Goal: Find contact information: Obtain details needed to contact an individual or organization

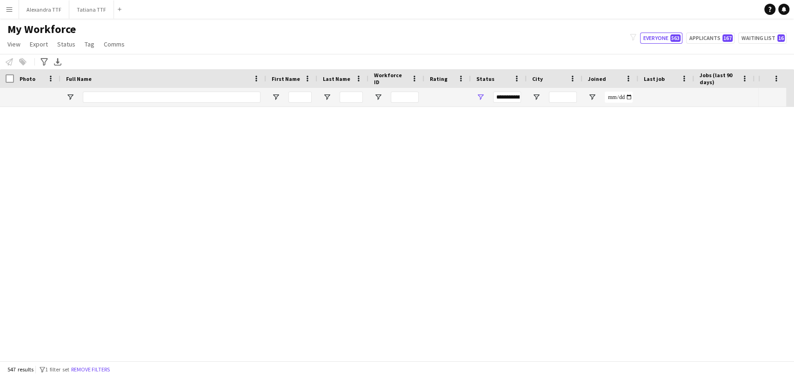
scroll to position [13993, 0]
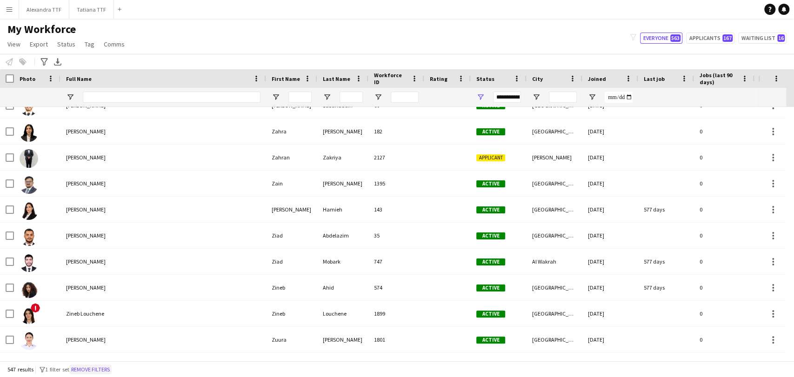
click at [107, 367] on button "Remove filters" at bounding box center [90, 369] width 42 height 10
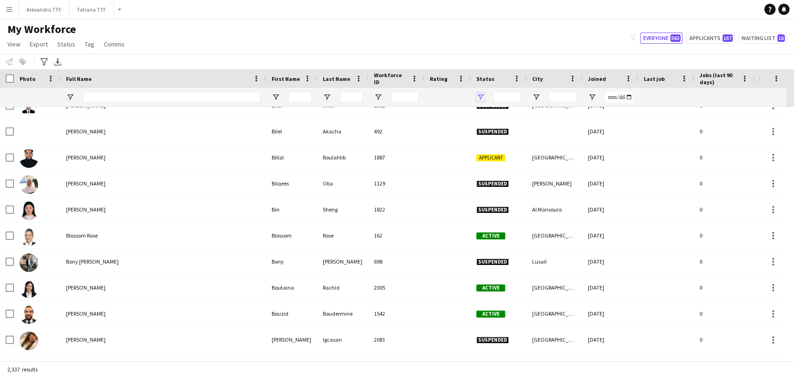
click at [480, 99] on span "Open Filter Menu" at bounding box center [480, 97] width 8 height 8
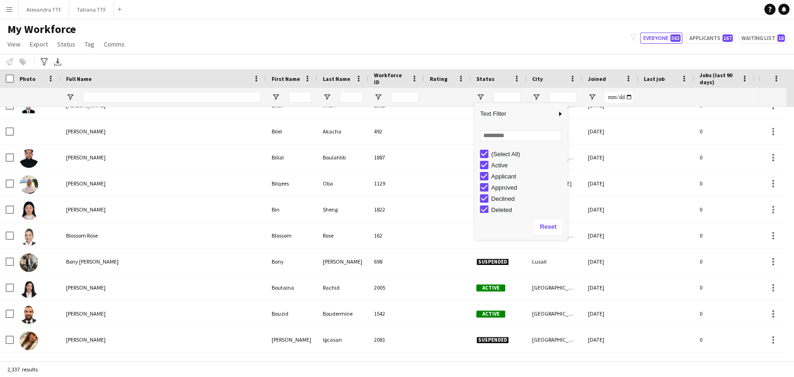
click at [505, 153] on div "(Select All)" at bounding box center [527, 154] width 73 height 7
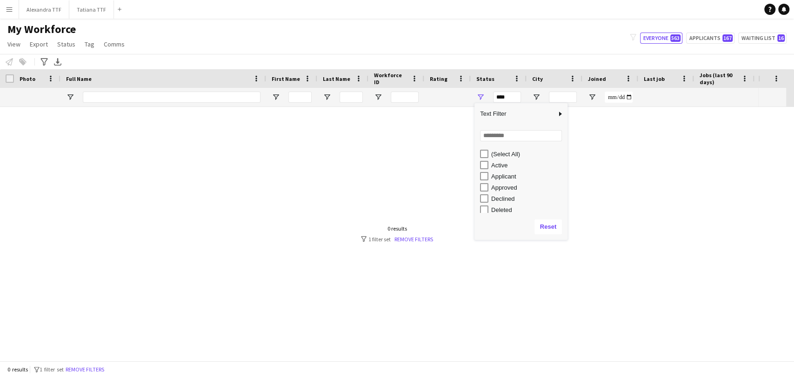
click at [492, 166] on div "Active" at bounding box center [527, 165] width 73 height 7
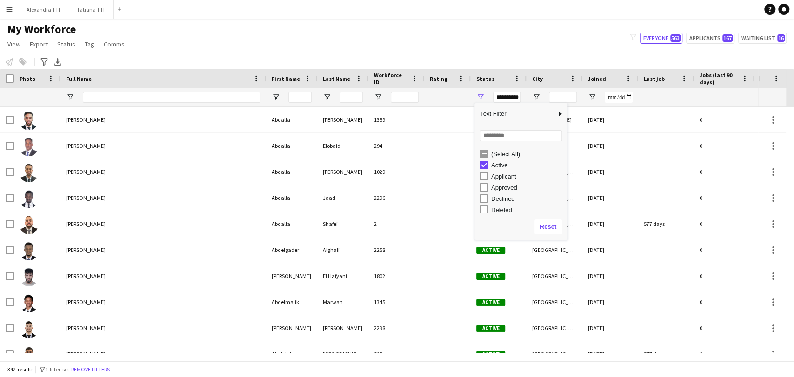
click at [500, 178] on div "Applicant" at bounding box center [527, 176] width 73 height 7
click at [499, 165] on div "In progress" at bounding box center [527, 162] width 73 height 7
type input "**********"
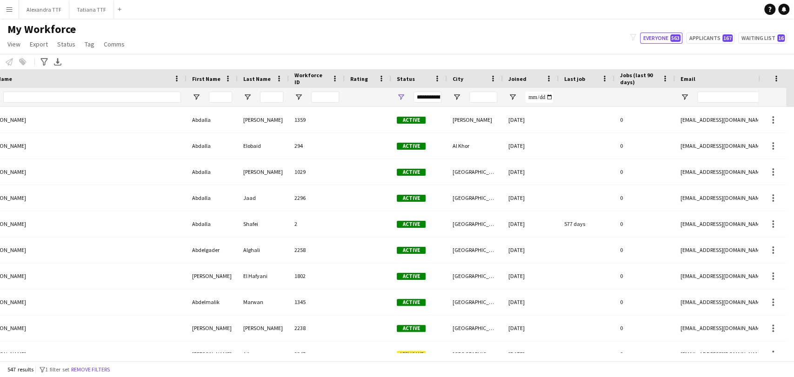
scroll to position [0, 0]
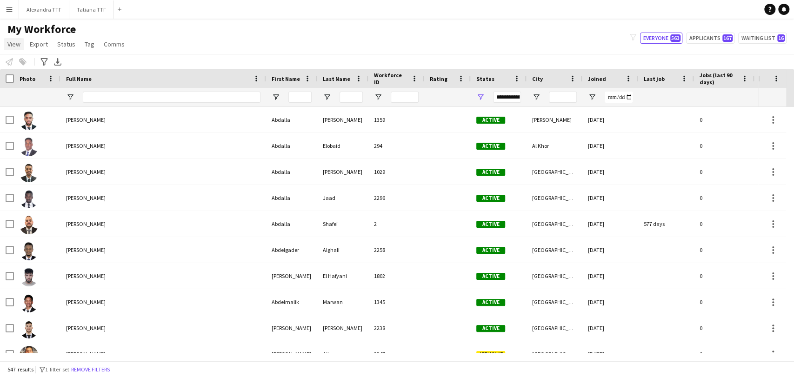
click at [22, 42] on link "View" at bounding box center [14, 44] width 20 height 12
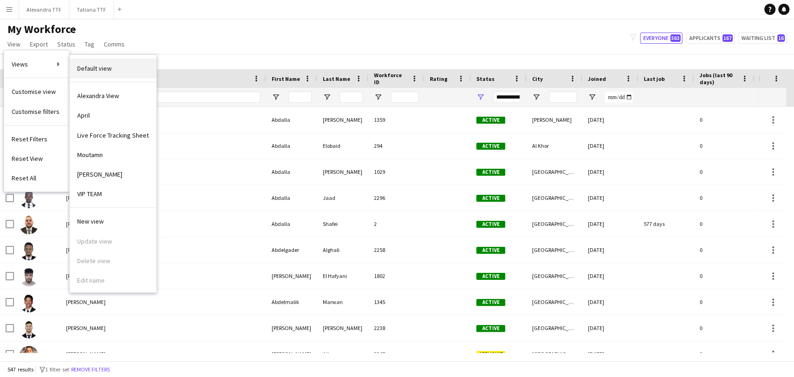
click at [140, 66] on link "Default view" at bounding box center [113, 69] width 86 height 20
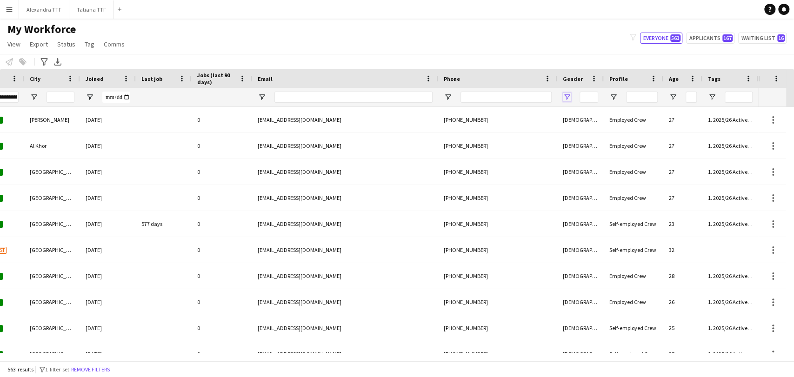
click at [566, 94] on span "Open Filter Menu" at bounding box center [566, 97] width 8 height 8
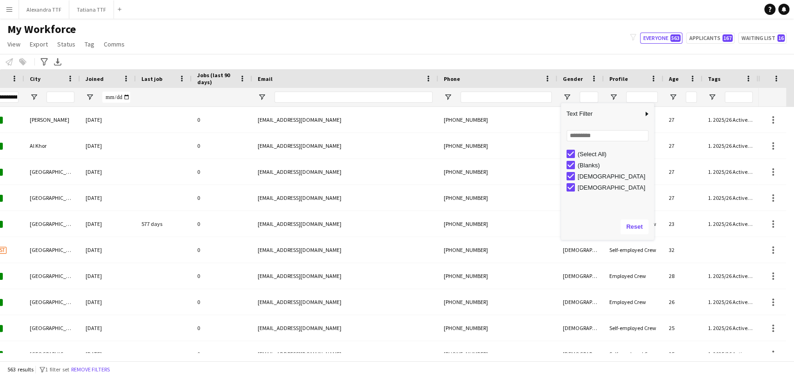
click at [577, 145] on div "Loading... No matches. (Select All) (Blanks) [DEMOGRAPHIC_DATA] [DEMOGRAPHIC_DA…" at bounding box center [607, 169] width 93 height 89
click at [578, 152] on div "(Select All)" at bounding box center [613, 154] width 73 height 7
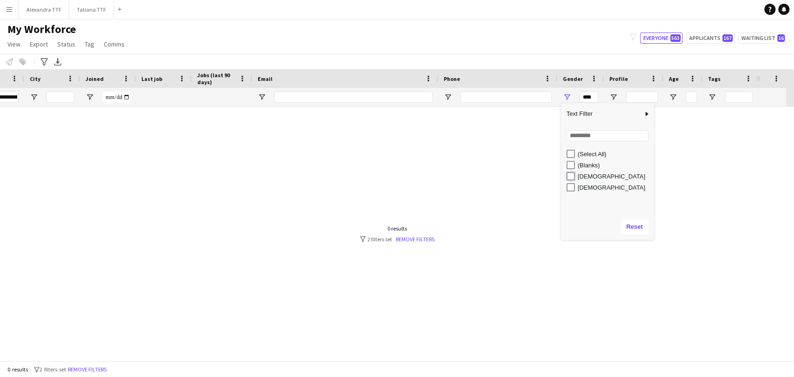
type input "**********"
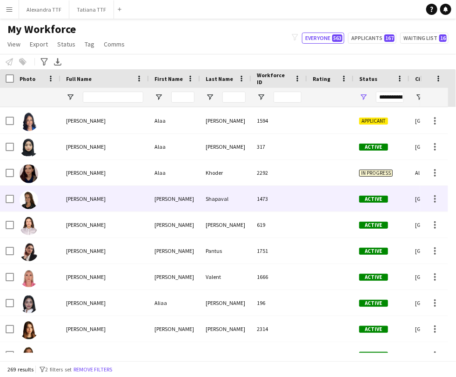
drag, startPoint x: 90, startPoint y: 192, endPoint x: 216, endPoint y: 187, distance: 125.6
click at [90, 192] on div "[PERSON_NAME]" at bounding box center [104, 199] width 88 height 26
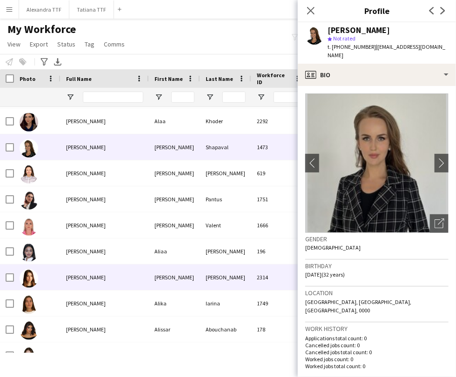
click at [69, 270] on div "[PERSON_NAME]" at bounding box center [104, 278] width 88 height 26
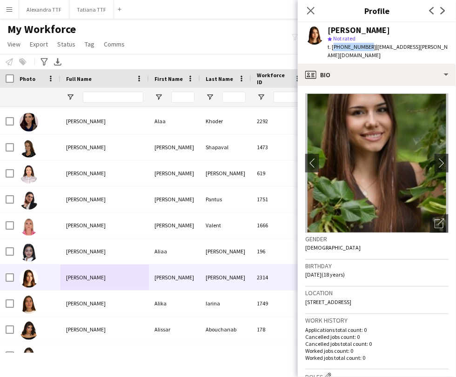
drag, startPoint x: 364, startPoint y: 49, endPoint x: 332, endPoint y: 45, distance: 32.3
click at [332, 45] on span "t. [PHONE_NUMBER]" at bounding box center [351, 46] width 48 height 7
copy span "[PHONE_NUMBER]"
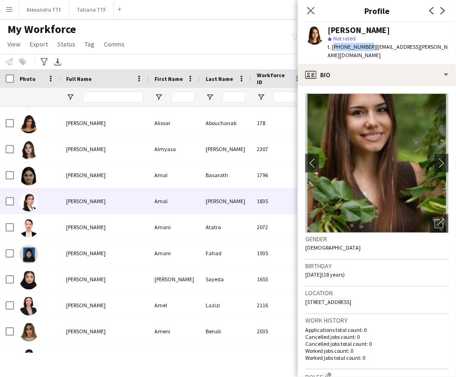
click at [79, 199] on span "[PERSON_NAME]" at bounding box center [86, 201] width 40 height 7
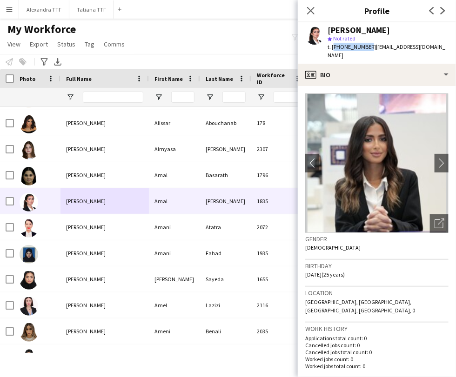
drag, startPoint x: 364, startPoint y: 46, endPoint x: 332, endPoint y: 45, distance: 31.7
click at [332, 45] on span "t. [PHONE_NUMBER]" at bounding box center [351, 46] width 48 height 7
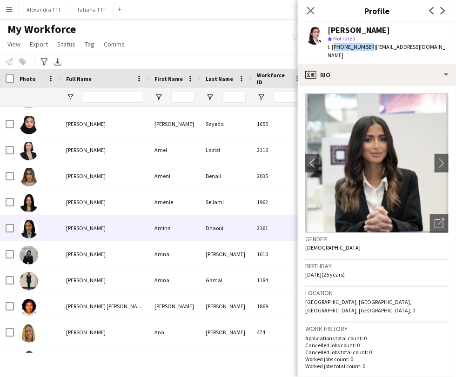
click at [71, 227] on span "[PERSON_NAME]" at bounding box center [86, 228] width 40 height 7
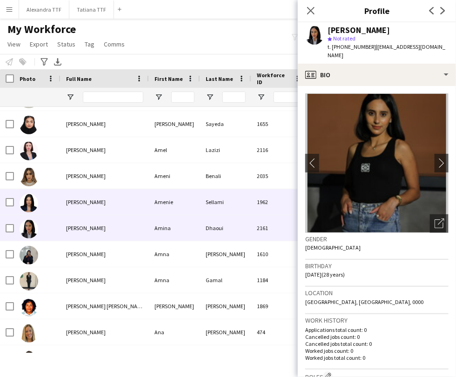
click at [70, 204] on span "[PERSON_NAME]" at bounding box center [86, 201] width 40 height 7
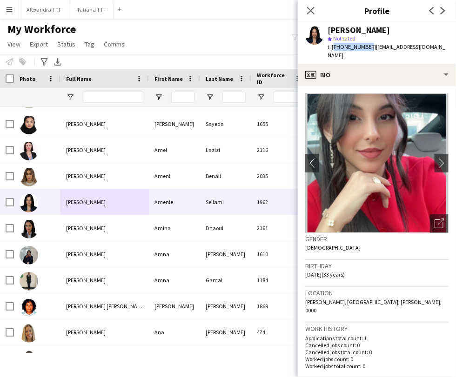
drag, startPoint x: 364, startPoint y: 46, endPoint x: 331, endPoint y: 44, distance: 33.1
click at [331, 44] on span "t. [PHONE_NUMBER]" at bounding box center [351, 46] width 48 height 7
copy span "[PHONE_NUMBER]"
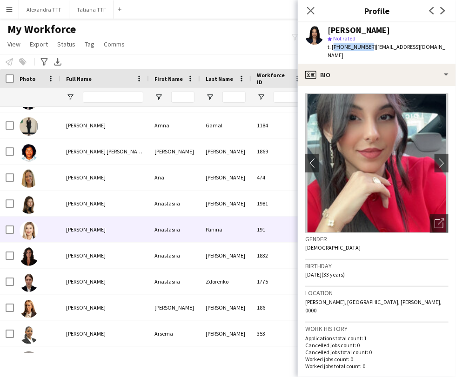
click at [71, 233] on div "[PERSON_NAME]" at bounding box center [104, 230] width 88 height 26
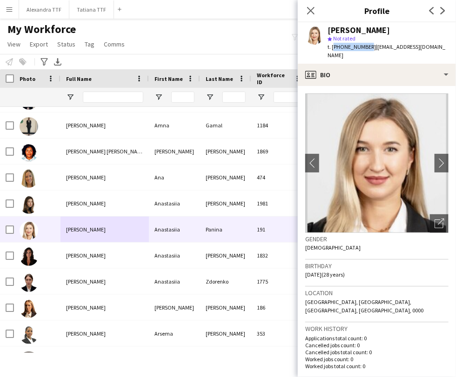
drag, startPoint x: 364, startPoint y: 46, endPoint x: 333, endPoint y: 43, distance: 31.7
click at [333, 43] on span "t. [PHONE_NUMBER]" at bounding box center [351, 46] width 48 height 7
copy span "[PHONE_NUMBER]"
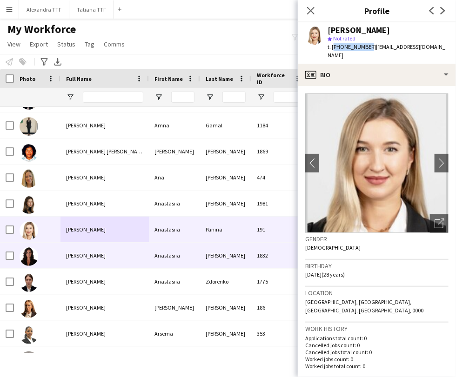
click at [53, 250] on div at bounding box center [37, 256] width 46 height 26
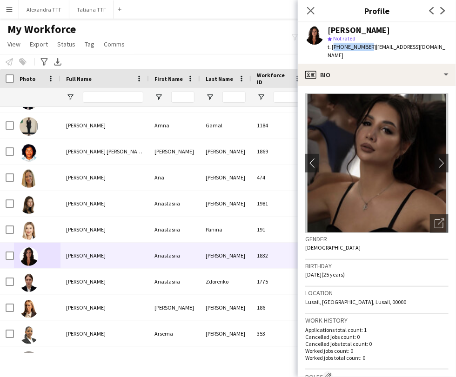
drag, startPoint x: 364, startPoint y: 46, endPoint x: 333, endPoint y: 44, distance: 31.6
click at [333, 44] on span "t. [PHONE_NUMBER]" at bounding box center [351, 46] width 48 height 7
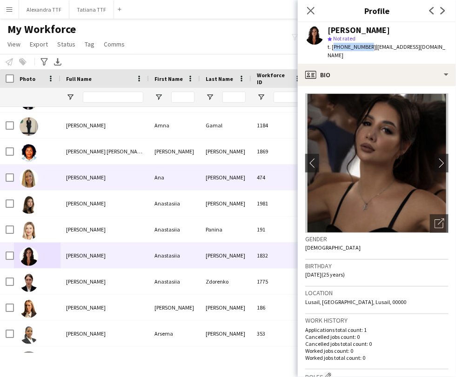
click at [91, 184] on div "[PERSON_NAME]" at bounding box center [104, 178] width 88 height 26
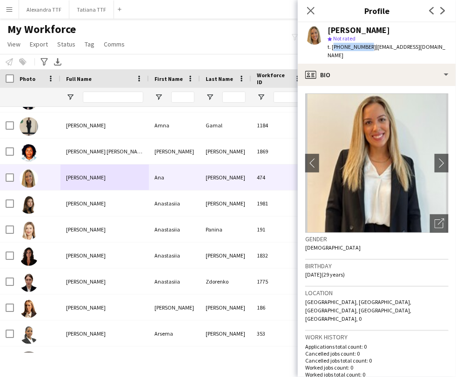
drag, startPoint x: 364, startPoint y: 46, endPoint x: 332, endPoint y: 46, distance: 32.1
click at [332, 46] on span "t. [PHONE_NUMBER]" at bounding box center [351, 46] width 48 height 7
copy span "[PHONE_NUMBER]"
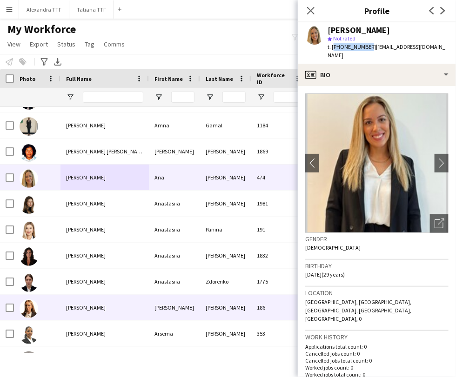
click at [79, 297] on div "[PERSON_NAME]" at bounding box center [104, 308] width 88 height 26
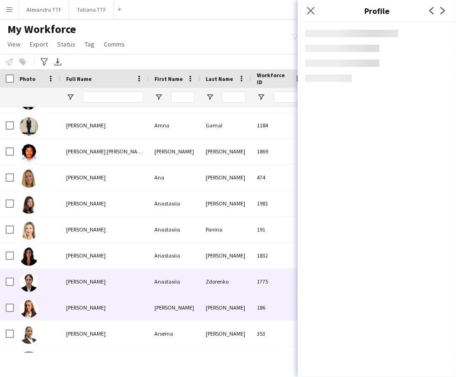
click at [72, 275] on div "[PERSON_NAME]" at bounding box center [104, 282] width 88 height 26
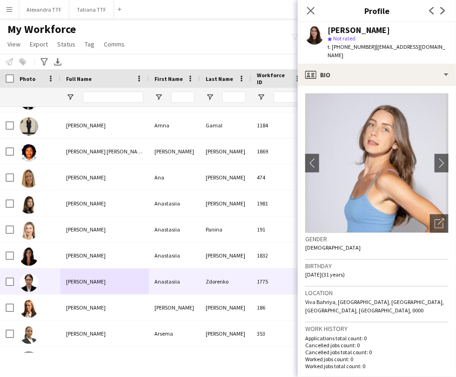
click at [364, 46] on span "t. [PHONE_NUMBER]" at bounding box center [351, 46] width 48 height 7
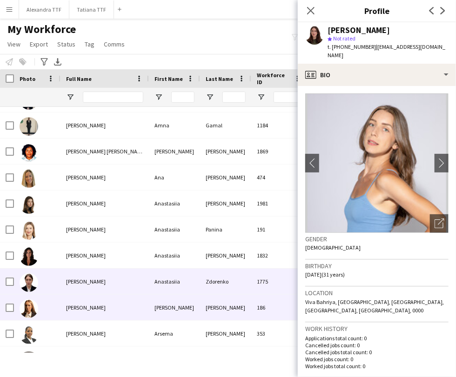
click at [69, 302] on div "[PERSON_NAME]" at bounding box center [104, 308] width 88 height 26
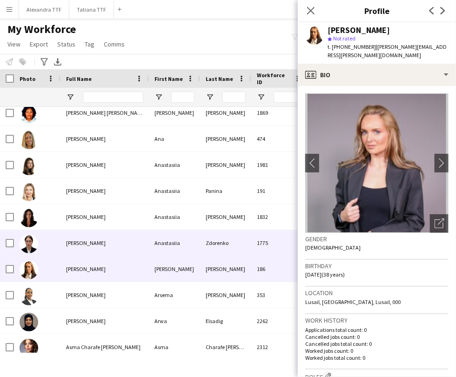
scroll to position [723, 0]
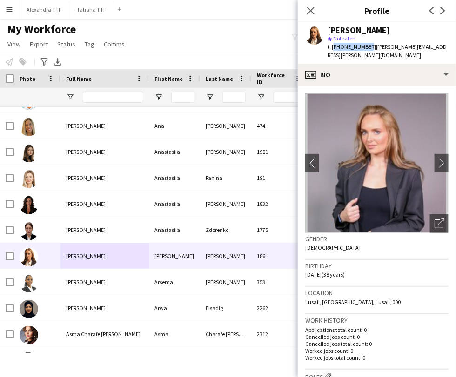
drag, startPoint x: 364, startPoint y: 46, endPoint x: 333, endPoint y: 46, distance: 31.6
click at [333, 46] on span "t. [PHONE_NUMBER]" at bounding box center [351, 46] width 48 height 7
copy span "[PHONE_NUMBER]"
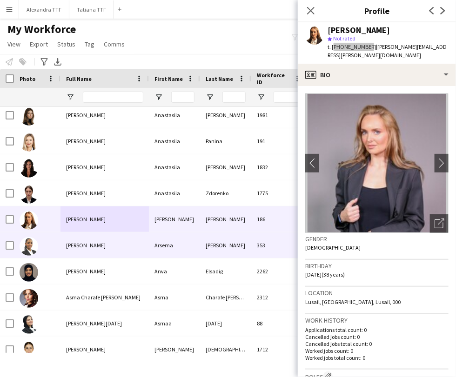
scroll to position [774, 0]
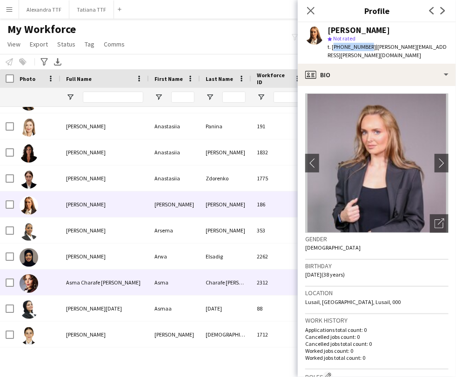
click at [95, 280] on span "Asma Charafe [PERSON_NAME]" at bounding box center [103, 282] width 74 height 7
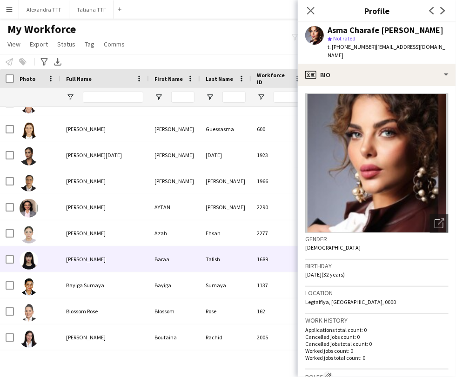
scroll to position [1033, 0]
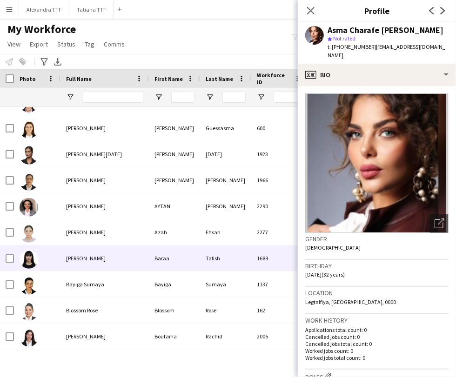
click at [59, 257] on div at bounding box center [37, 258] width 46 height 26
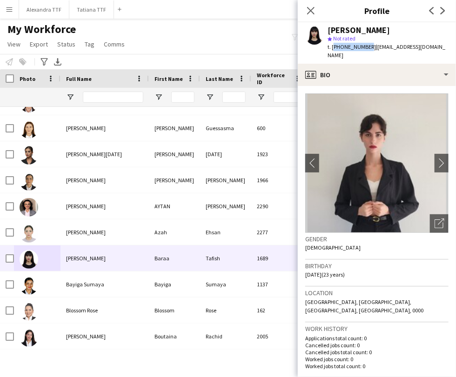
drag, startPoint x: 364, startPoint y: 45, endPoint x: 332, endPoint y: 45, distance: 32.5
click at [332, 45] on span "t. [PHONE_NUMBER]" at bounding box center [351, 46] width 48 height 7
copy span "[PHONE_NUMBER]"
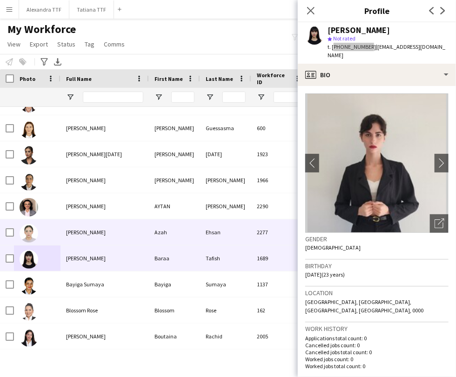
scroll to position [1136, 0]
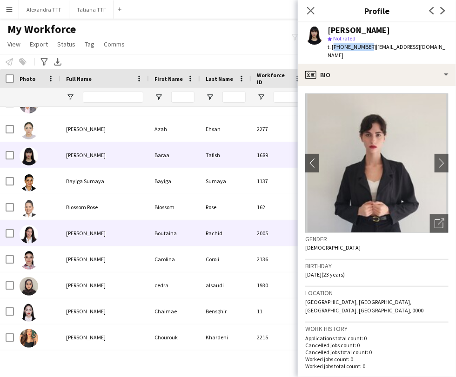
click at [67, 239] on div "[PERSON_NAME]" at bounding box center [104, 233] width 88 height 26
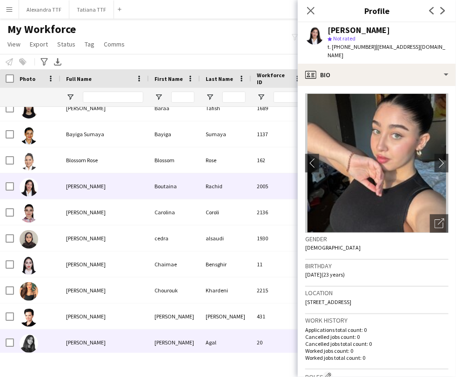
scroll to position [1239, 0]
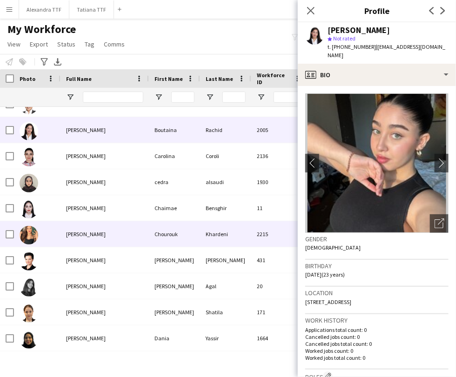
click at [105, 231] on span "[PERSON_NAME]" at bounding box center [86, 234] width 40 height 7
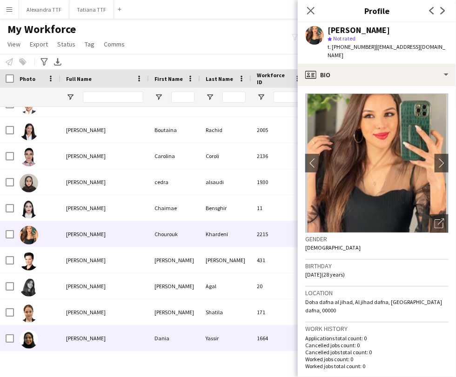
scroll to position [1302, 0]
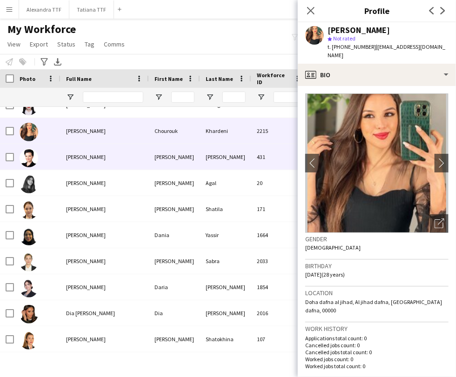
click at [81, 161] on div "[PERSON_NAME]" at bounding box center [104, 157] width 88 height 26
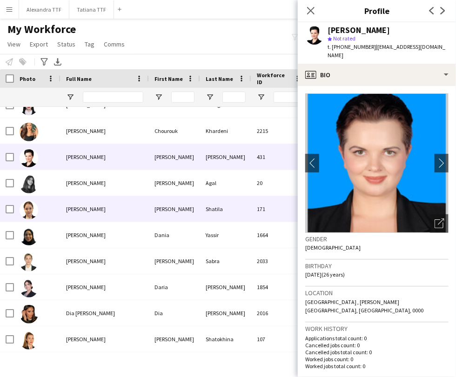
scroll to position [1291, 0]
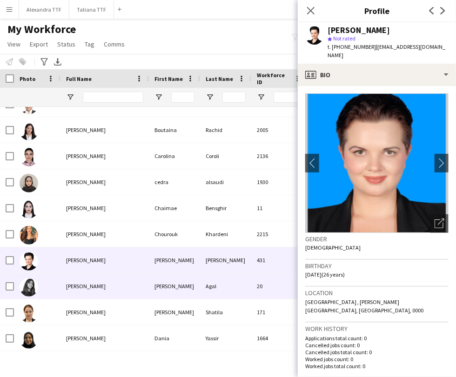
click at [79, 287] on span "[PERSON_NAME]" at bounding box center [86, 286] width 40 height 7
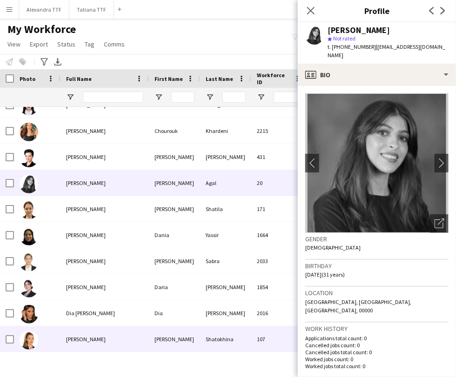
click at [71, 333] on div "[PERSON_NAME]" at bounding box center [104, 339] width 88 height 26
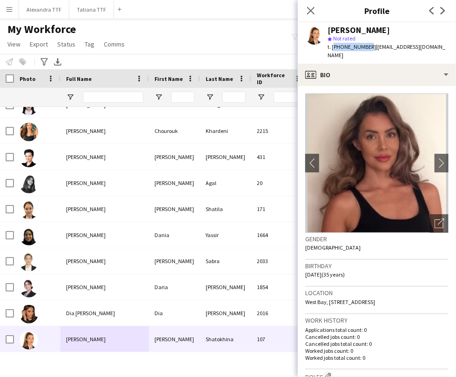
drag, startPoint x: 364, startPoint y: 48, endPoint x: 333, endPoint y: 44, distance: 31.9
click at [333, 44] on span "t. [PHONE_NUMBER]" at bounding box center [351, 46] width 48 height 7
copy span "[PHONE_NUMBER]"
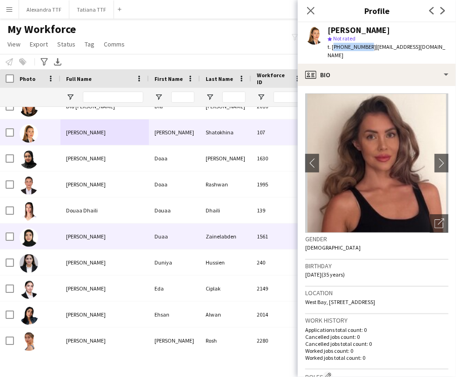
click at [48, 212] on div at bounding box center [37, 211] width 46 height 26
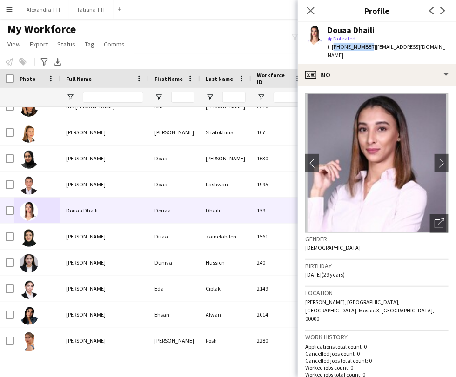
drag, startPoint x: 364, startPoint y: 46, endPoint x: 332, endPoint y: 44, distance: 32.2
click at [332, 44] on span "t. [PHONE_NUMBER]" at bounding box center [351, 46] width 48 height 7
copy span "[PHONE_NUMBER]"
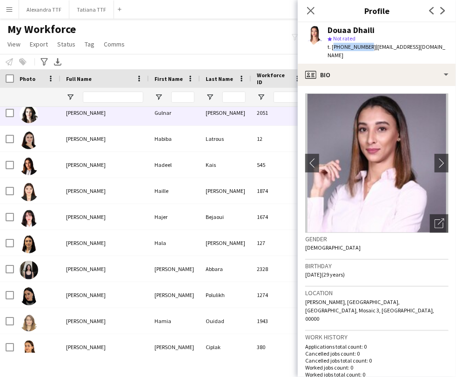
click at [86, 107] on div "[PERSON_NAME]" at bounding box center [104, 113] width 88 height 26
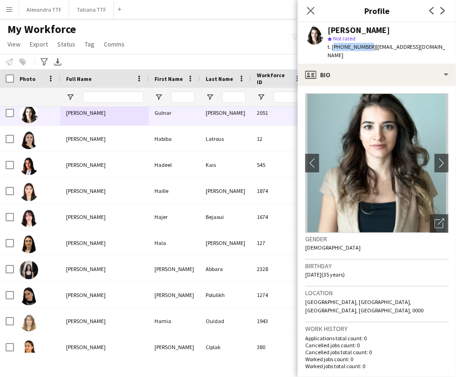
drag, startPoint x: 365, startPoint y: 45, endPoint x: 331, endPoint y: 45, distance: 33.5
click at [331, 45] on span "t. [PHONE_NUMBER]" at bounding box center [351, 46] width 48 height 7
copy span "[PHONE_NUMBER]"
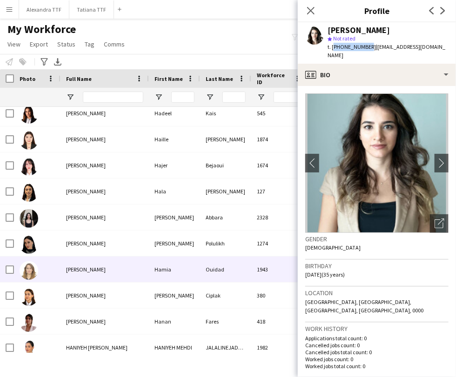
click at [68, 249] on div "[PERSON_NAME]" at bounding box center [104, 244] width 88 height 26
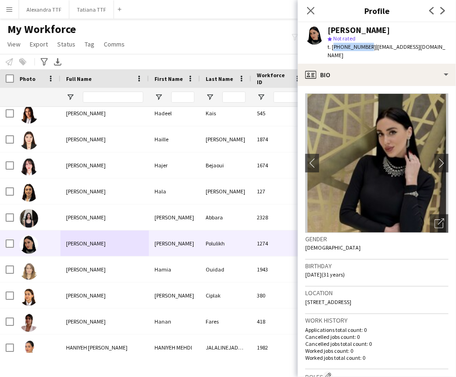
drag, startPoint x: 364, startPoint y: 47, endPoint x: 333, endPoint y: 43, distance: 31.9
click at [333, 43] on span "t. [PHONE_NUMBER]" at bounding box center [351, 46] width 48 height 7
copy span "[PHONE_NUMBER]"
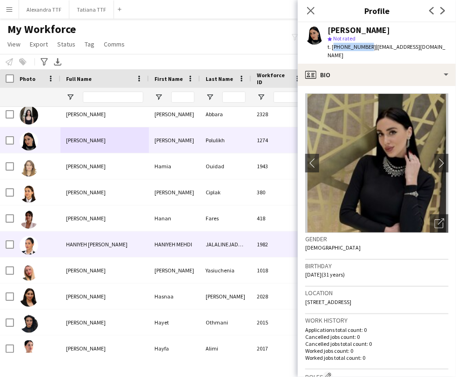
click at [57, 234] on div at bounding box center [37, 244] width 46 height 26
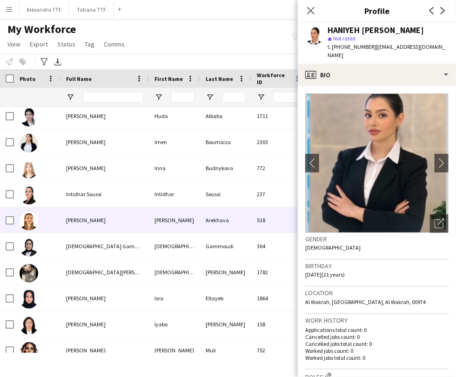
click at [80, 218] on span "[PERSON_NAME]" at bounding box center [86, 220] width 40 height 7
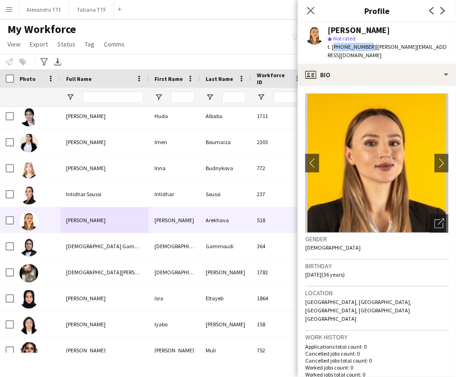
drag, startPoint x: 364, startPoint y: 44, endPoint x: 333, endPoint y: 45, distance: 31.6
click at [333, 45] on span "t. [PHONE_NUMBER]" at bounding box center [351, 46] width 48 height 7
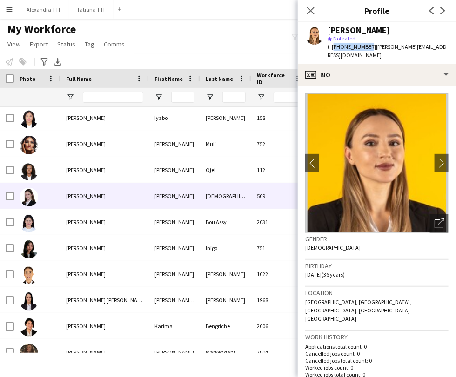
click at [77, 193] on span "[PERSON_NAME]" at bounding box center [86, 195] width 40 height 7
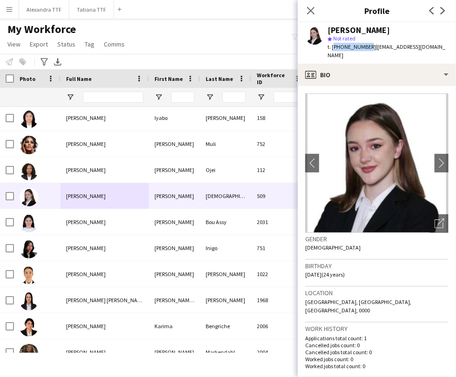
drag, startPoint x: 364, startPoint y: 46, endPoint x: 331, endPoint y: 46, distance: 32.1
click at [331, 46] on span "t. [PHONE_NUMBER]" at bounding box center [351, 46] width 48 height 7
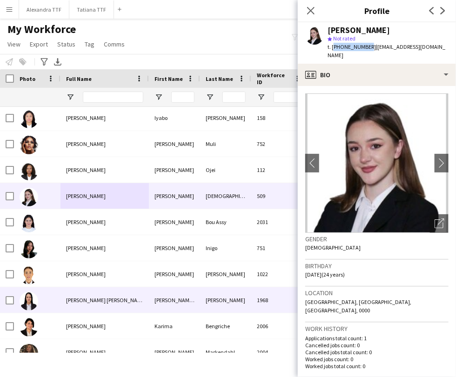
click at [97, 304] on div "[PERSON_NAME] [PERSON_NAME] [PERSON_NAME]" at bounding box center [104, 300] width 88 height 26
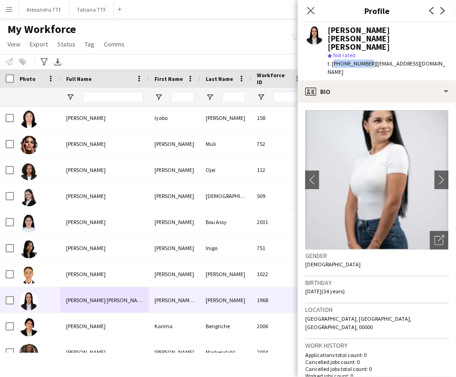
drag, startPoint x: 364, startPoint y: 46, endPoint x: 332, endPoint y: 45, distance: 32.1
click at [332, 60] on span "t. [PHONE_NUMBER]" at bounding box center [351, 63] width 48 height 7
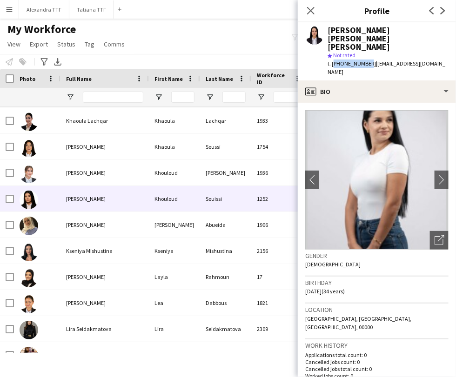
click at [82, 200] on span "[PERSON_NAME]" at bounding box center [86, 198] width 40 height 7
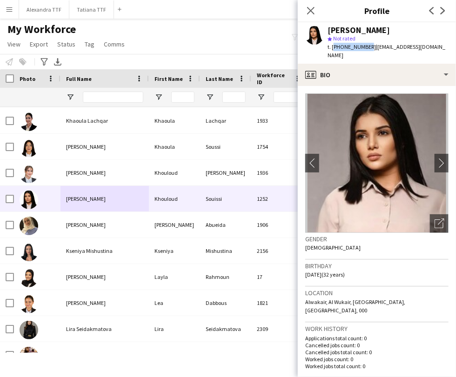
drag, startPoint x: 361, startPoint y: 47, endPoint x: 331, endPoint y: 47, distance: 29.8
click at [331, 47] on span "t. [PHONE_NUMBER]" at bounding box center [351, 46] width 48 height 7
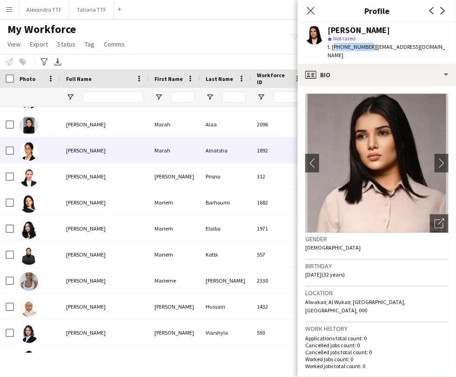
click at [93, 154] on div "[PERSON_NAME]" at bounding box center [104, 151] width 88 height 26
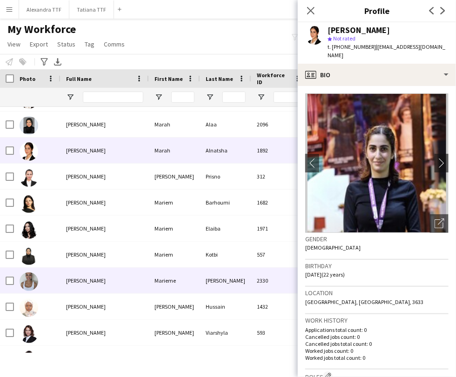
click at [78, 281] on span "[PERSON_NAME]" at bounding box center [86, 280] width 40 height 7
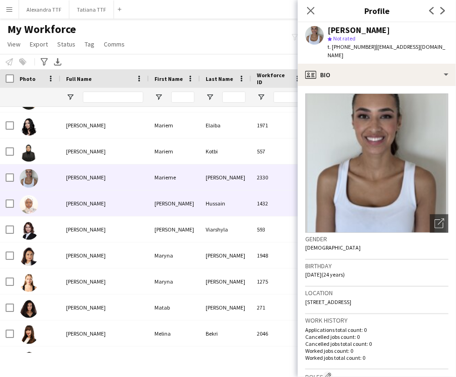
click at [83, 213] on div "[PERSON_NAME]" at bounding box center [104, 204] width 88 height 26
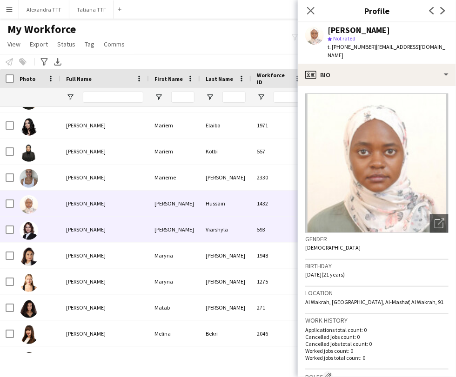
click at [79, 230] on span "[PERSON_NAME]" at bounding box center [86, 229] width 40 height 7
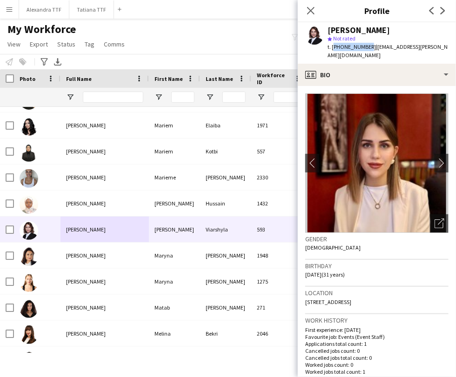
drag, startPoint x: 365, startPoint y: 47, endPoint x: 332, endPoint y: 44, distance: 33.1
click at [332, 44] on span "t. [PHONE_NUMBER]" at bounding box center [351, 46] width 48 height 7
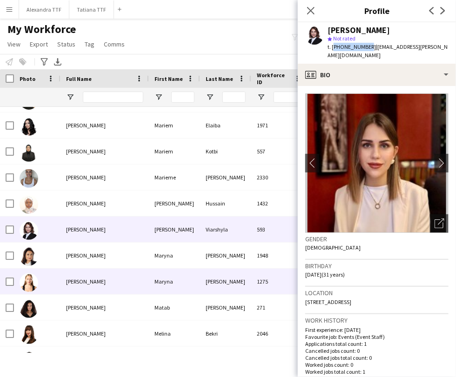
click at [77, 269] on div "[PERSON_NAME]" at bounding box center [104, 282] width 88 height 26
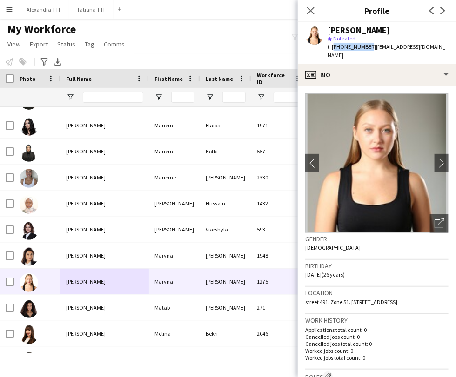
drag, startPoint x: 364, startPoint y: 46, endPoint x: 333, endPoint y: 45, distance: 30.7
click at [333, 45] on span "t. [PHONE_NUMBER]" at bounding box center [351, 46] width 48 height 7
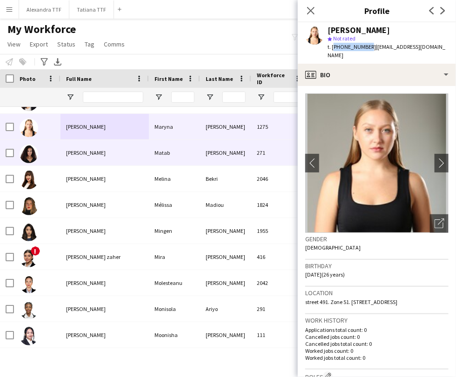
click at [93, 157] on div "[PERSON_NAME]" at bounding box center [104, 153] width 88 height 26
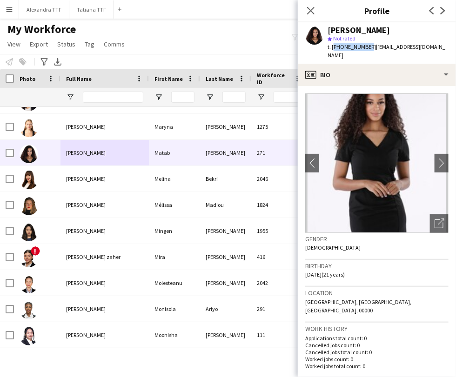
drag, startPoint x: 364, startPoint y: 47, endPoint x: 333, endPoint y: 42, distance: 31.9
click at [333, 43] on div "t. [PHONE_NUMBER] | [EMAIL_ADDRESS][DOMAIN_NAME]" at bounding box center [387, 51] width 121 height 17
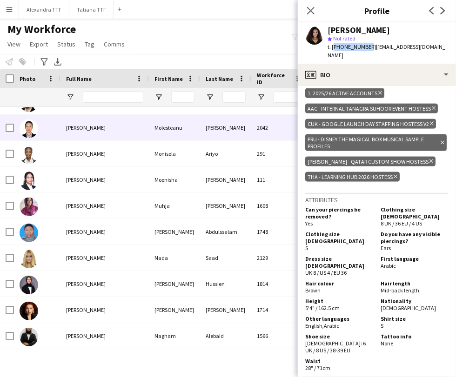
click at [61, 128] on div "[PERSON_NAME]" at bounding box center [104, 128] width 88 height 26
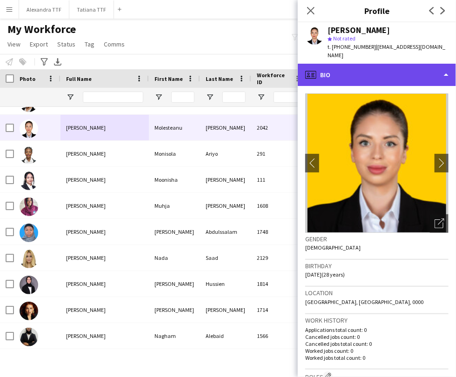
click at [374, 66] on div "profile Bio" at bounding box center [377, 75] width 158 height 22
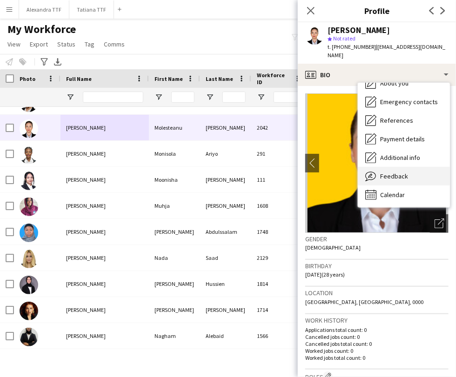
click at [392, 167] on div "Feedback Feedback" at bounding box center [403, 176] width 92 height 19
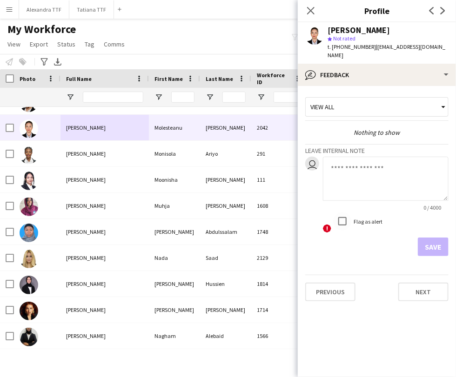
click at [350, 170] on textarea at bounding box center [386, 179] width 126 height 44
type textarea "*"
type textarea "**********"
click at [422, 238] on button "Save" at bounding box center [432, 247] width 31 height 19
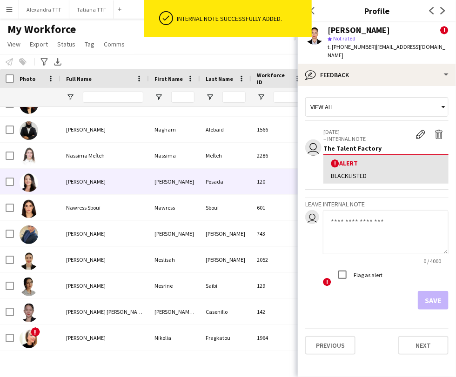
click at [52, 179] on div at bounding box center [37, 182] width 46 height 26
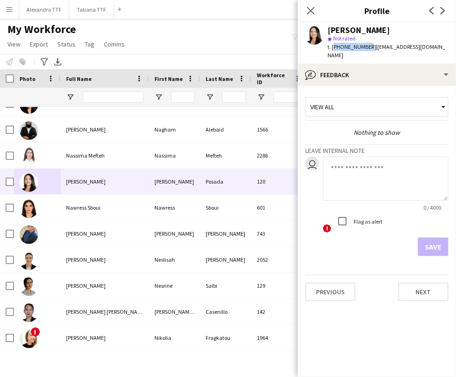
drag, startPoint x: 364, startPoint y: 46, endPoint x: 331, endPoint y: 43, distance: 33.1
click at [331, 43] on span "t. [PHONE_NUMBER]" at bounding box center [351, 46] width 48 height 7
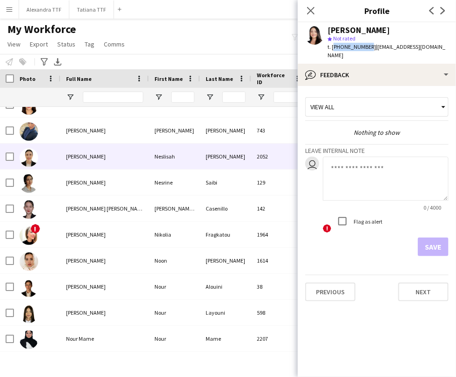
click at [37, 149] on div at bounding box center [29, 157] width 19 height 26
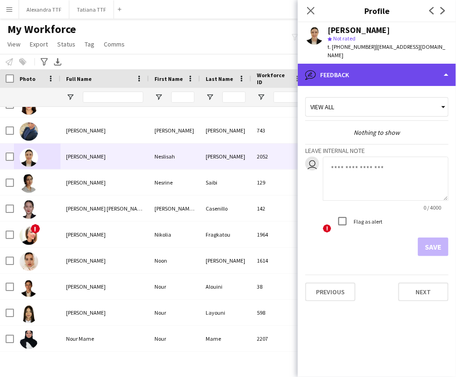
click at [333, 64] on div "bubble-pencil Feedback" at bounding box center [377, 75] width 158 height 22
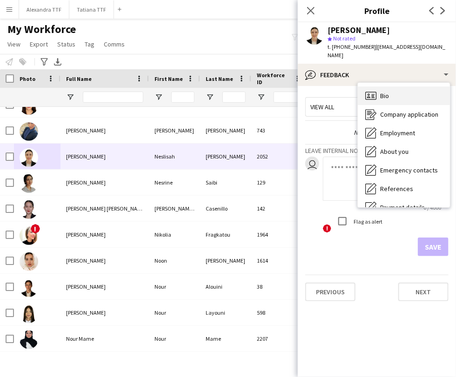
click at [379, 87] on div "Bio Bio" at bounding box center [403, 95] width 92 height 19
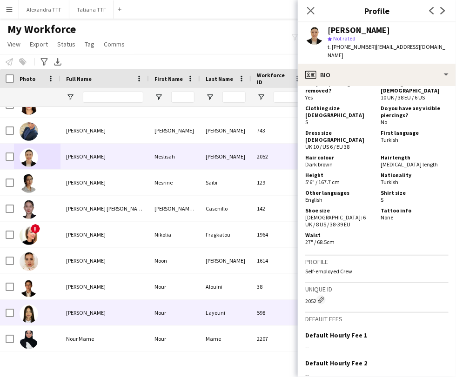
click at [61, 319] on div "[PERSON_NAME]" at bounding box center [104, 313] width 88 height 26
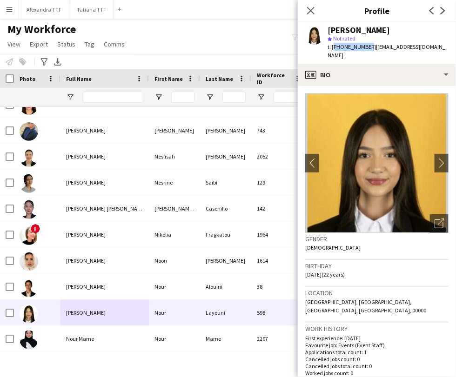
drag, startPoint x: 364, startPoint y: 46, endPoint x: 333, endPoint y: 44, distance: 31.2
click at [333, 44] on span "t. [PHONE_NUMBER]" at bounding box center [351, 46] width 48 height 7
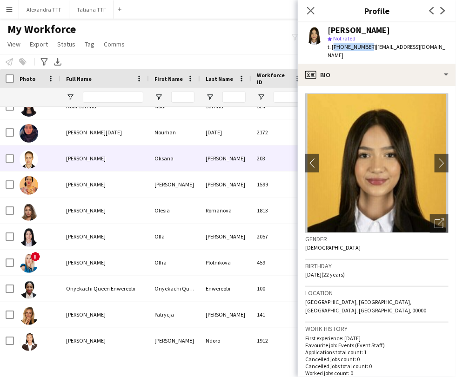
click at [72, 153] on div "[PERSON_NAME]" at bounding box center [104, 158] width 88 height 26
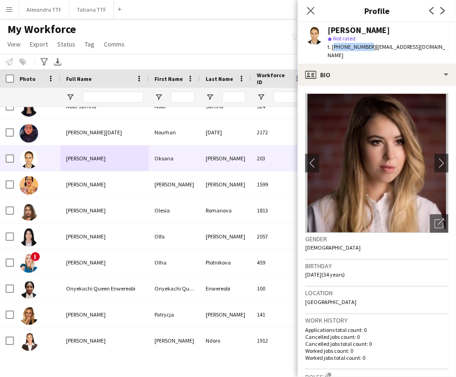
drag, startPoint x: 365, startPoint y: 45, endPoint x: 332, endPoint y: 43, distance: 32.6
click at [332, 43] on span "t. [PHONE_NUMBER]" at bounding box center [351, 46] width 48 height 7
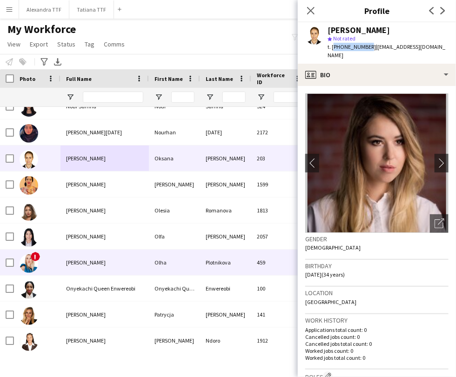
click at [85, 232] on div "[PERSON_NAME]" at bounding box center [104, 237] width 88 height 26
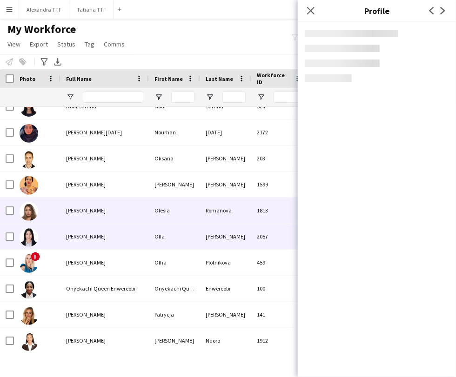
click at [77, 209] on span "[PERSON_NAME]" at bounding box center [86, 210] width 40 height 7
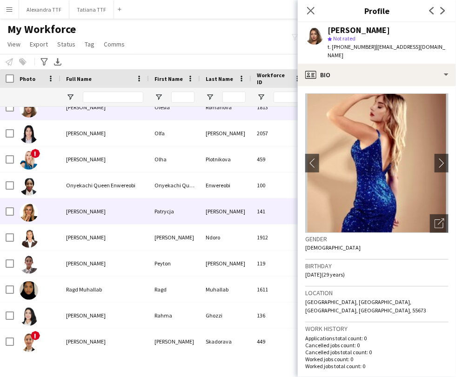
click at [73, 211] on span "[PERSON_NAME]" at bounding box center [86, 211] width 40 height 7
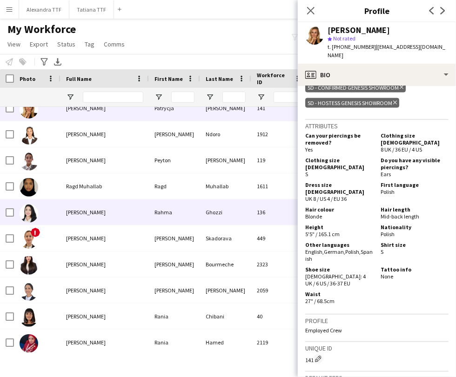
click at [72, 218] on div "[PERSON_NAME]" at bounding box center [104, 212] width 88 height 26
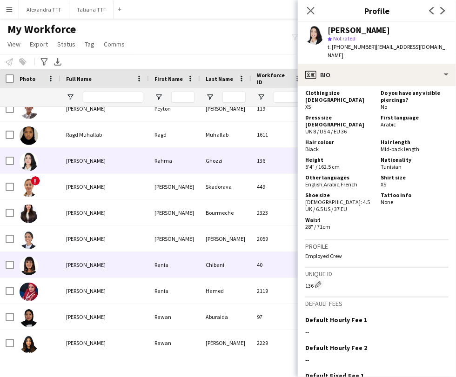
click at [63, 237] on div "[PERSON_NAME]" at bounding box center [104, 239] width 88 height 26
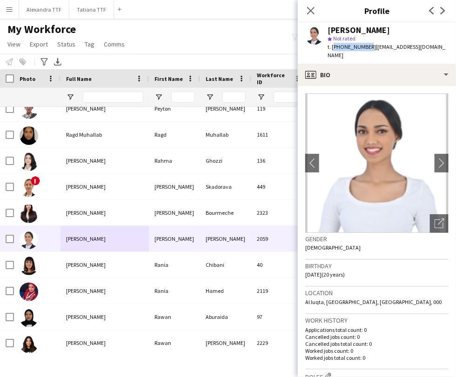
drag, startPoint x: 364, startPoint y: 46, endPoint x: 332, endPoint y: 45, distance: 32.6
click at [332, 45] on span "t. [PHONE_NUMBER]" at bounding box center [351, 46] width 48 height 7
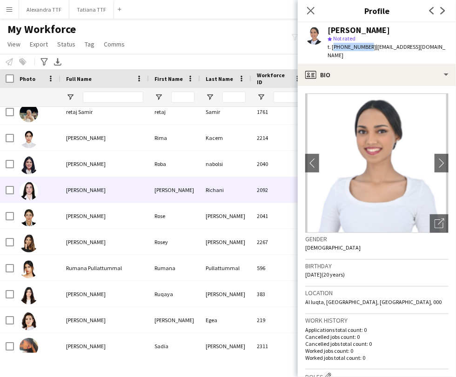
click at [73, 191] on span "[PERSON_NAME]" at bounding box center [86, 189] width 40 height 7
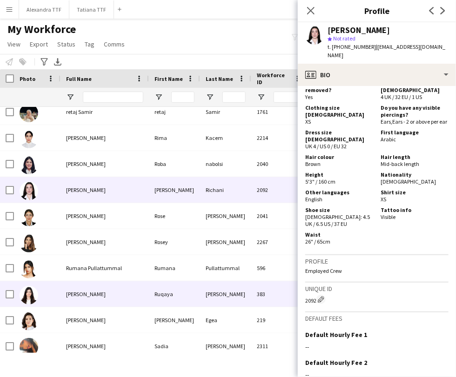
click at [62, 300] on div "[PERSON_NAME]" at bounding box center [104, 294] width 88 height 26
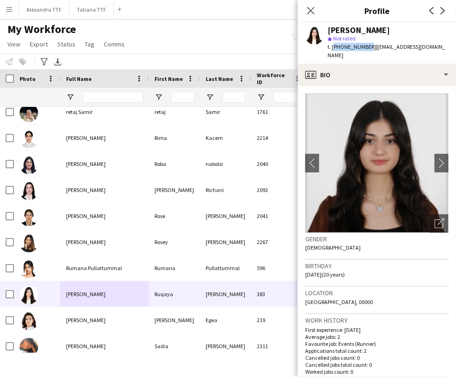
drag, startPoint x: 364, startPoint y: 45, endPoint x: 332, endPoint y: 46, distance: 32.6
click at [332, 46] on span "t. [PHONE_NUMBER]" at bounding box center [351, 46] width 48 height 7
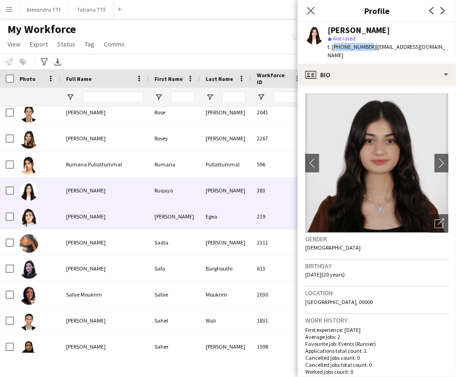
click at [84, 209] on div "[PERSON_NAME]" at bounding box center [104, 217] width 88 height 26
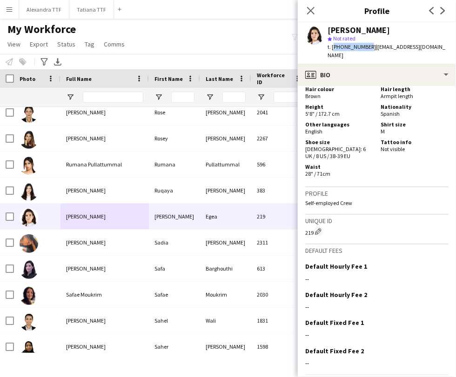
drag, startPoint x: 364, startPoint y: 46, endPoint x: 331, endPoint y: 45, distance: 32.1
click at [331, 45] on span "t. [PHONE_NUMBER]" at bounding box center [351, 46] width 48 height 7
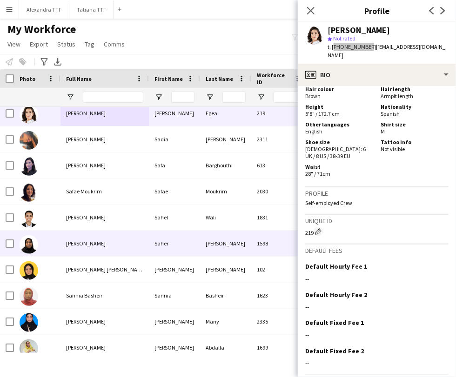
scroll to position [5681, 0]
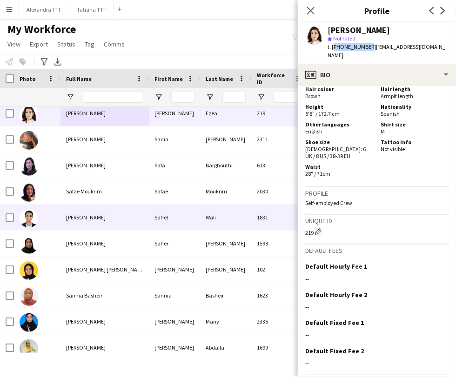
click at [69, 214] on span "[PERSON_NAME]" at bounding box center [86, 217] width 40 height 7
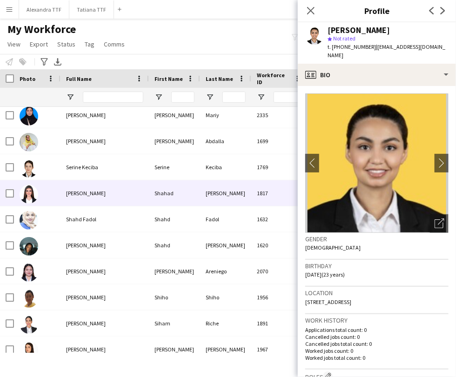
click at [76, 200] on div "[PERSON_NAME]" at bounding box center [104, 193] width 88 height 26
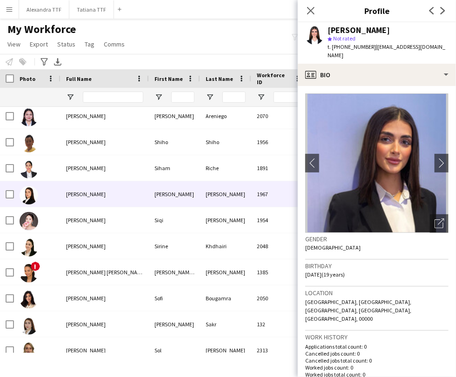
click at [66, 191] on span "[PERSON_NAME]" at bounding box center [86, 194] width 40 height 7
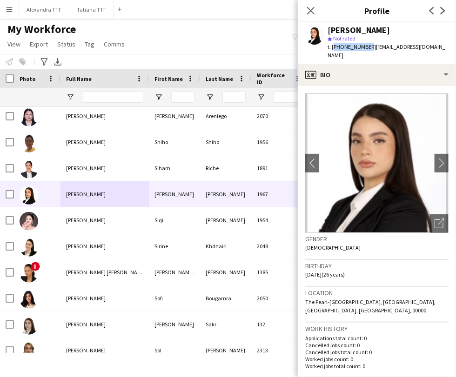
drag, startPoint x: 365, startPoint y: 46, endPoint x: 333, endPoint y: 46, distance: 32.1
click at [333, 46] on span "t. [PHONE_NUMBER]" at bounding box center [351, 46] width 48 height 7
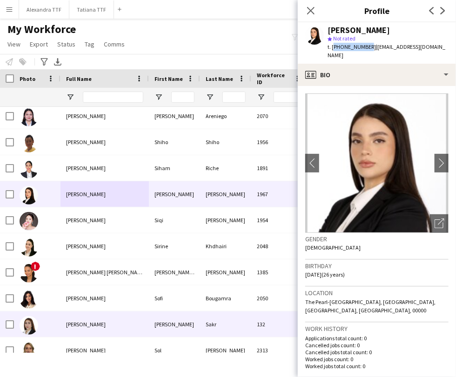
click at [63, 318] on div "[PERSON_NAME]" at bounding box center [104, 324] width 88 height 26
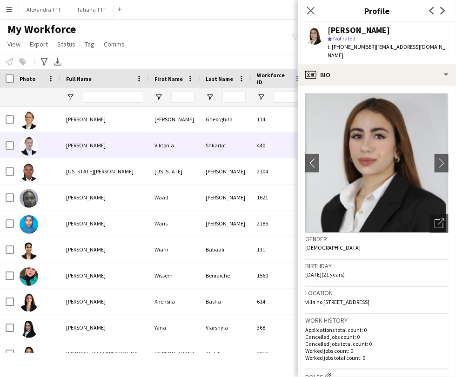
click at [96, 135] on div "[PERSON_NAME]" at bounding box center [104, 145] width 88 height 26
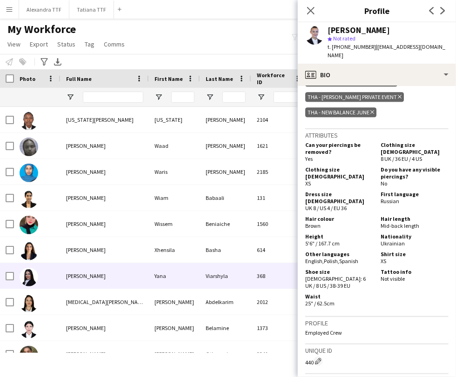
click at [85, 280] on div "[PERSON_NAME]" at bounding box center [104, 276] width 88 height 26
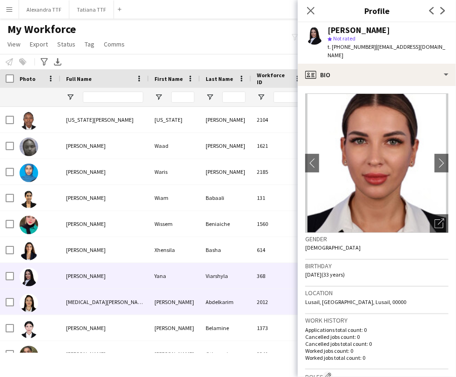
click at [72, 296] on div "[MEDICAL_DATA][PERSON_NAME]" at bounding box center [104, 302] width 88 height 26
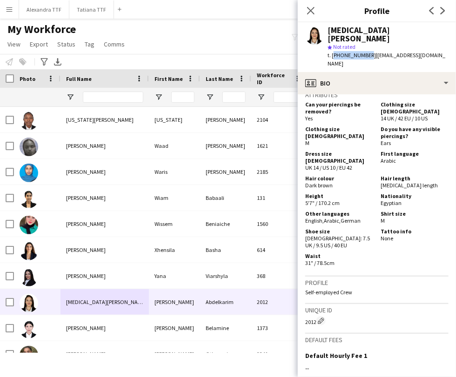
drag, startPoint x: 364, startPoint y: 46, endPoint x: 332, endPoint y: 45, distance: 31.2
click at [332, 52] on span "t. [PHONE_NUMBER]" at bounding box center [351, 55] width 48 height 7
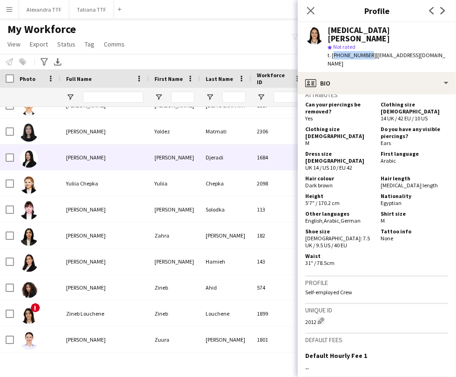
click at [64, 157] on div "[PERSON_NAME]" at bounding box center [104, 158] width 88 height 26
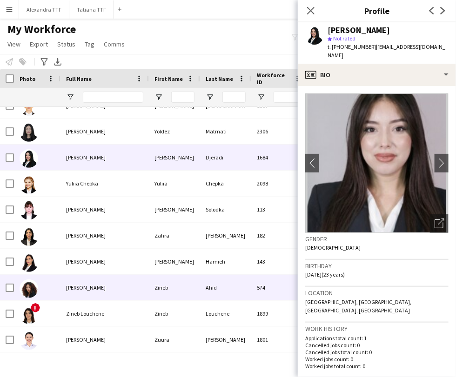
click at [61, 297] on div "[PERSON_NAME]" at bounding box center [104, 288] width 88 height 26
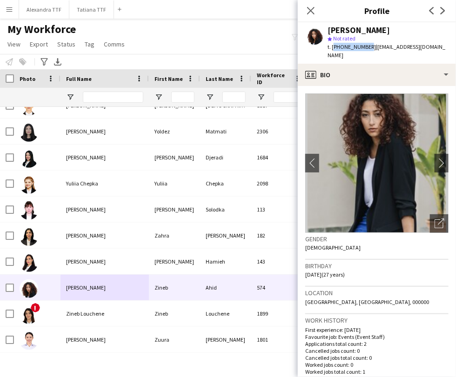
drag, startPoint x: 364, startPoint y: 46, endPoint x: 333, endPoint y: 46, distance: 31.1
click at [333, 46] on span "t. [PHONE_NUMBER]" at bounding box center [351, 46] width 48 height 7
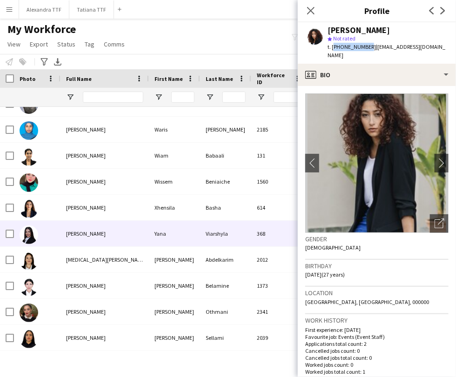
click at [58, 235] on div at bounding box center [37, 234] width 46 height 26
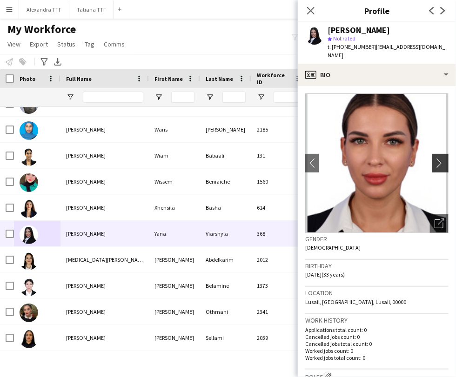
click at [434, 158] on app-icon "chevron-right" at bounding box center [441, 163] width 14 height 10
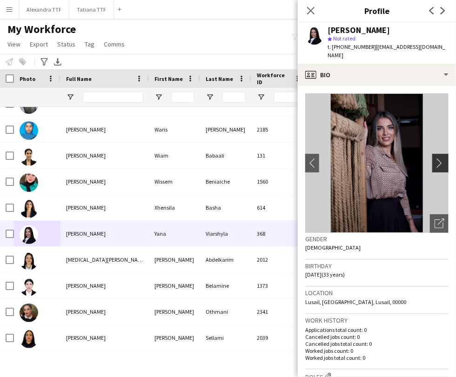
click at [434, 158] on app-icon "chevron-right" at bounding box center [441, 163] width 14 height 10
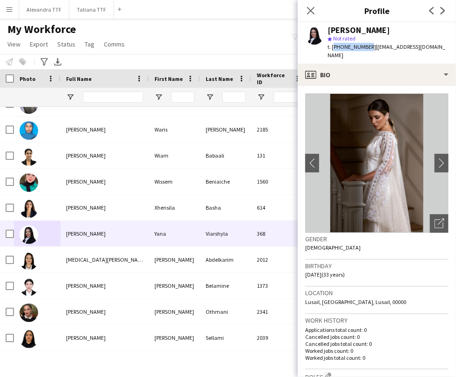
drag, startPoint x: 364, startPoint y: 45, endPoint x: 332, endPoint y: 45, distance: 31.6
click at [332, 45] on span "t. [PHONE_NUMBER]" at bounding box center [351, 46] width 48 height 7
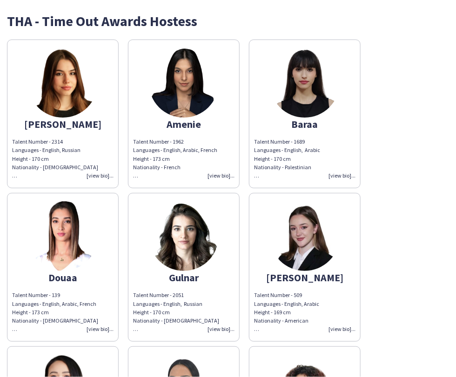
click at [384, 134] on div "[PERSON_NAME] Number - 2314 Languages - English, Russian Height - 170 cm Nation…" at bounding box center [228, 265] width 442 height 461
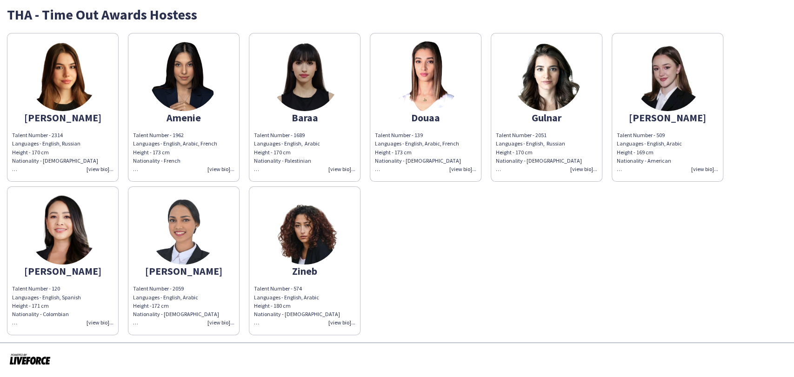
scroll to position [7, 0]
